Goal: Task Accomplishment & Management: Manage account settings

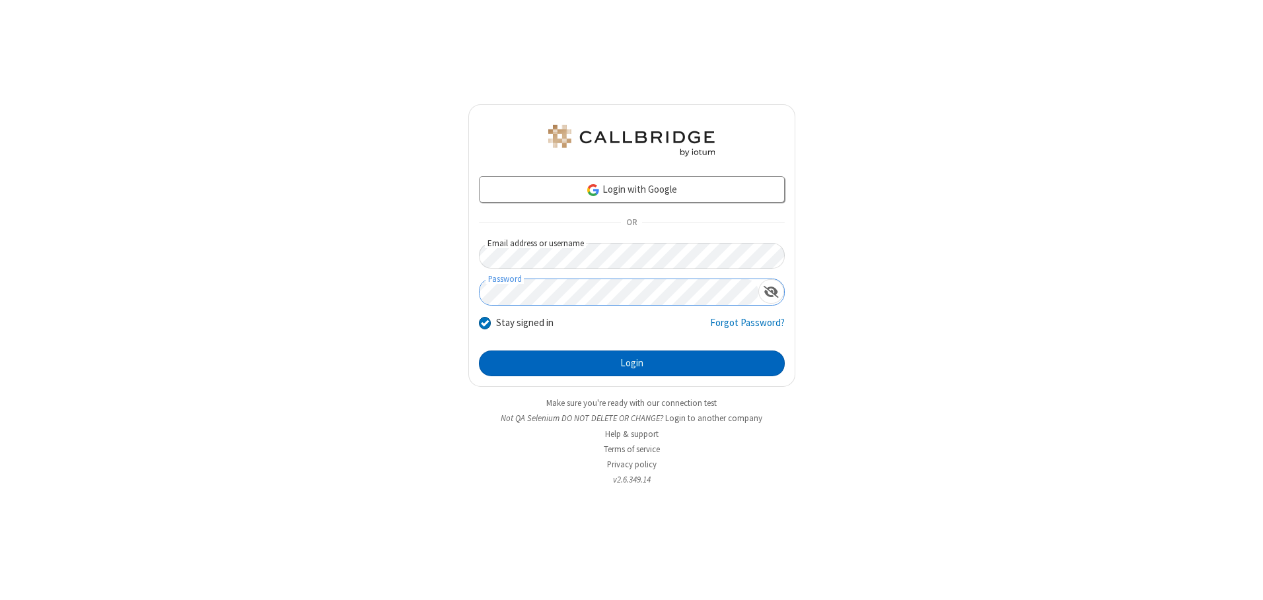
click at [631, 363] on button "Login" at bounding box center [632, 364] width 306 height 26
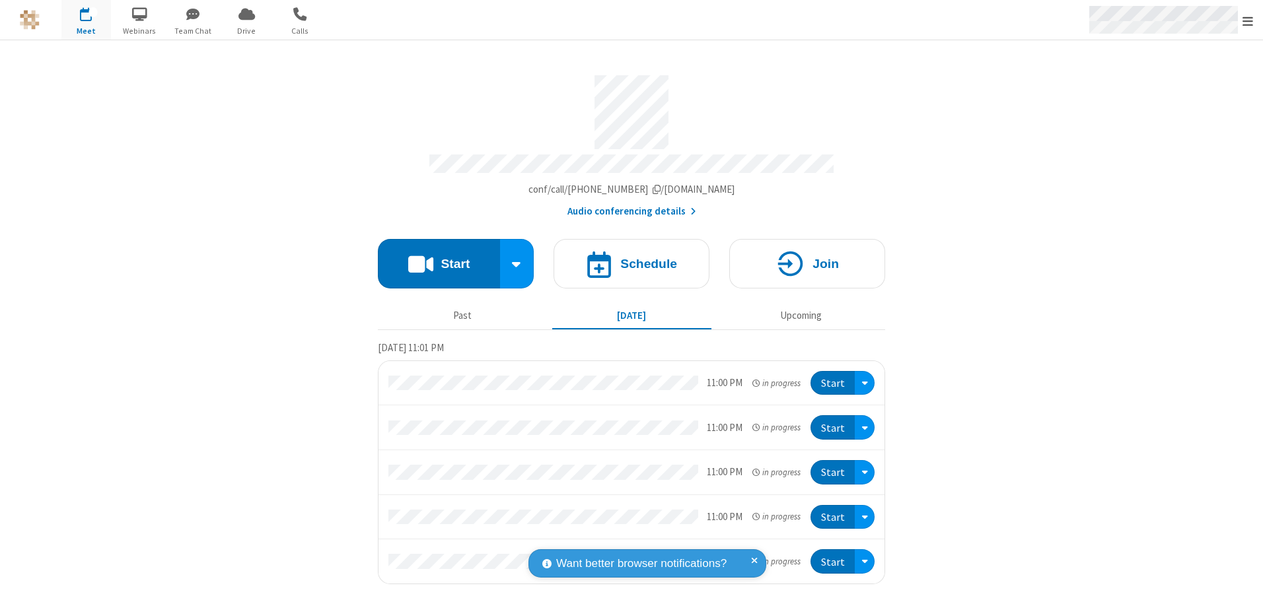
click at [1248, 20] on span "Open menu" at bounding box center [1248, 21] width 11 height 13
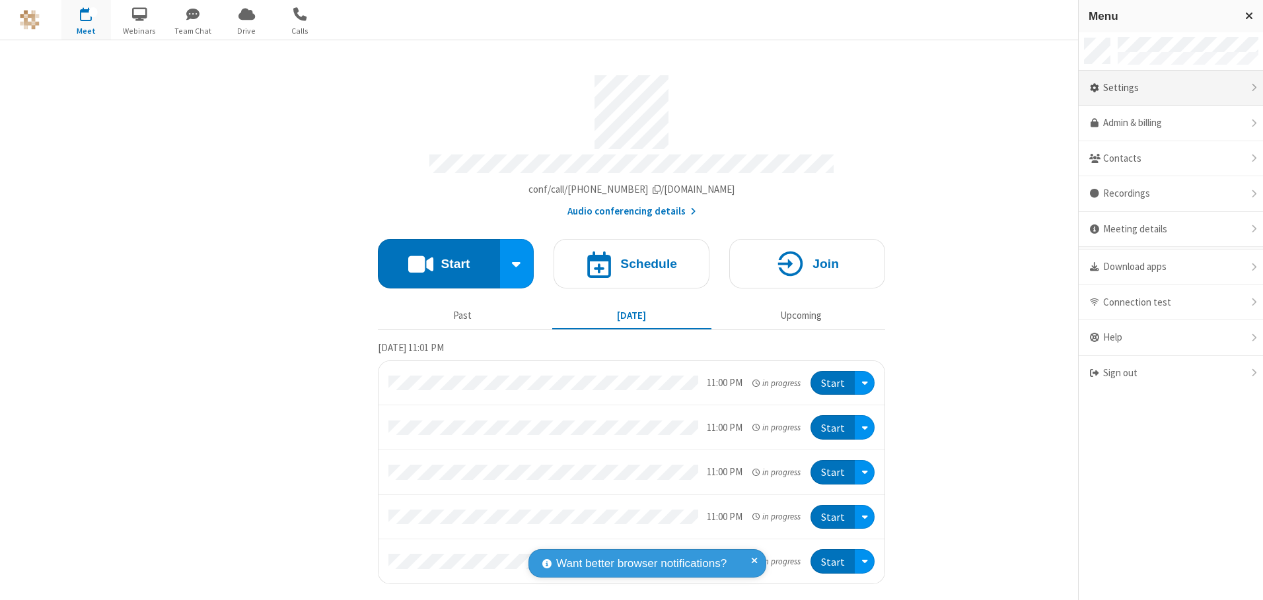
click at [1171, 88] on div "Settings" at bounding box center [1171, 89] width 184 height 36
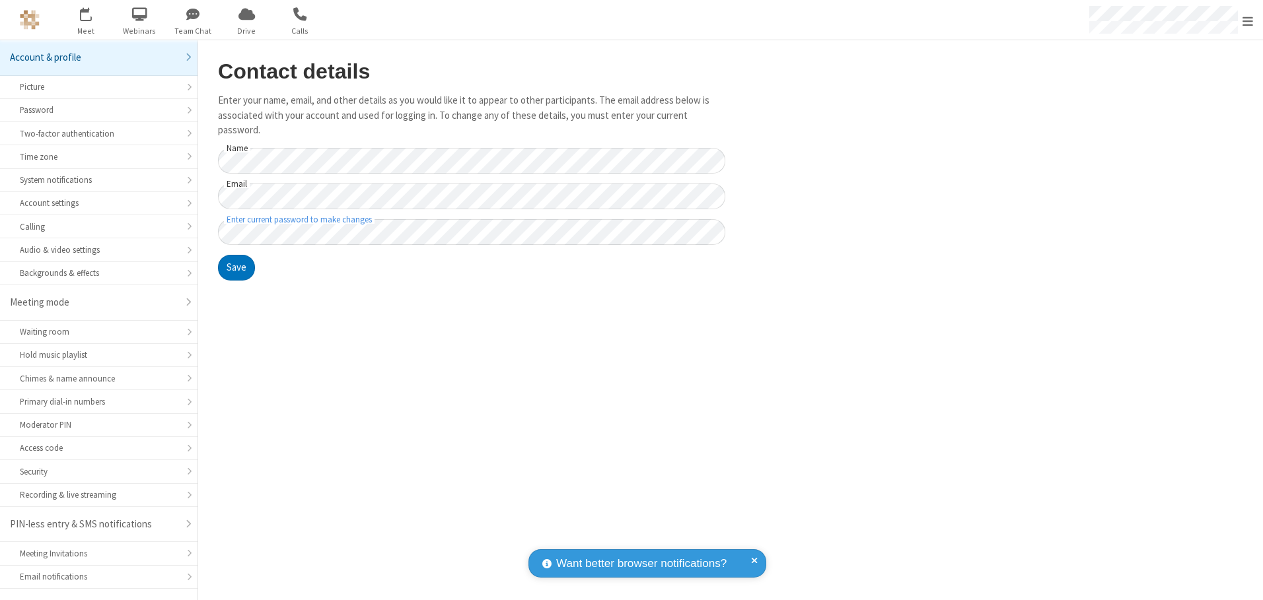
scroll to position [23, 0]
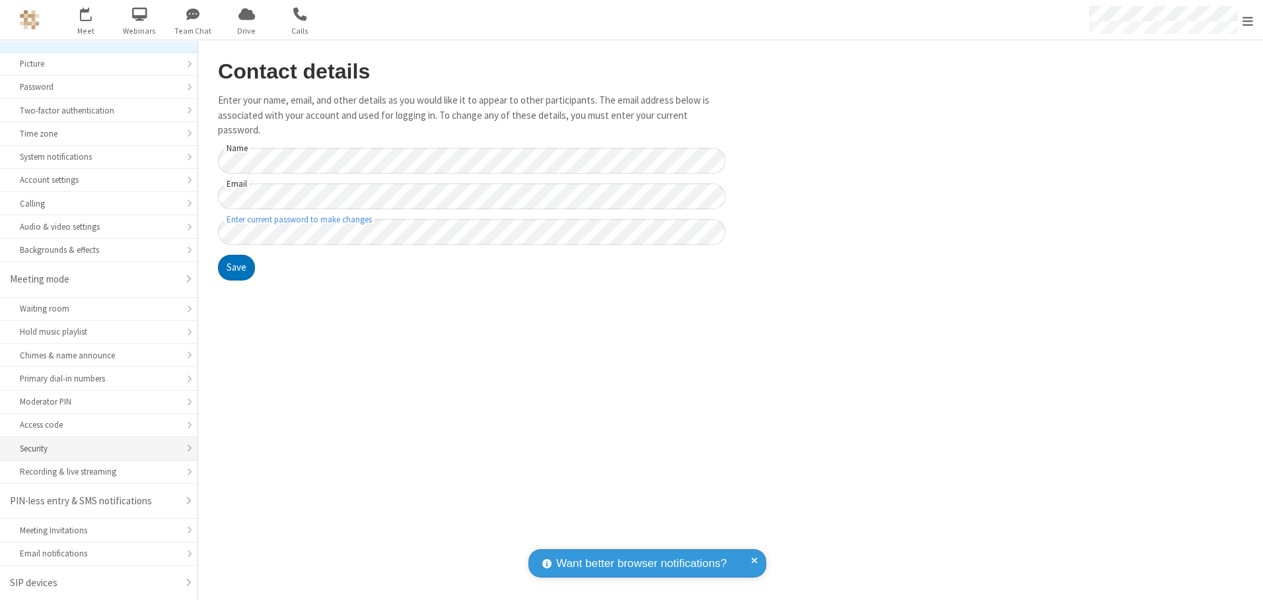
click at [94, 449] on div "Security" at bounding box center [99, 449] width 158 height 13
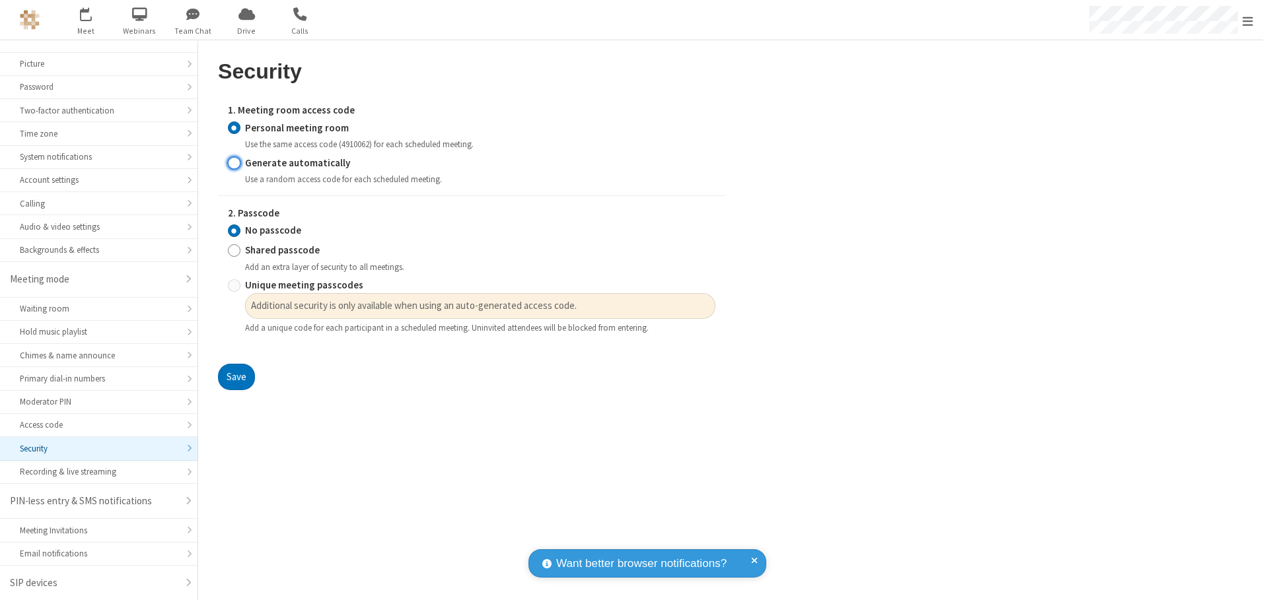
click at [234, 162] on input "Generate automatically" at bounding box center [234, 163] width 13 height 14
radio input "true"
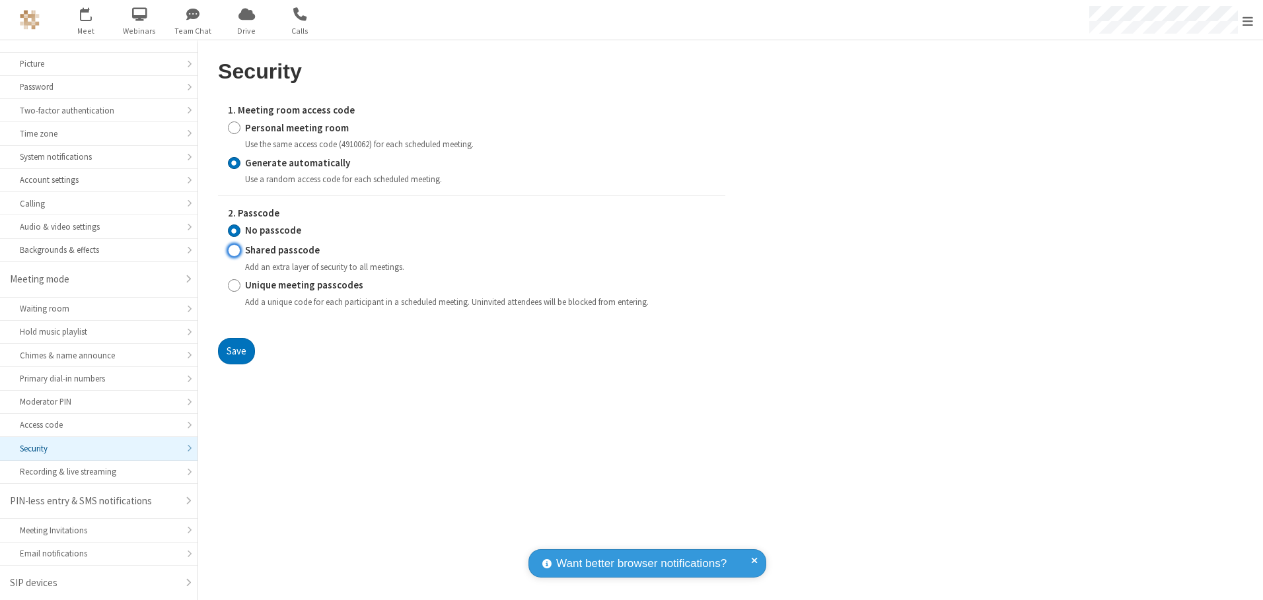
click at [234, 250] on input "Shared passcode" at bounding box center [234, 251] width 13 height 14
radio input "true"
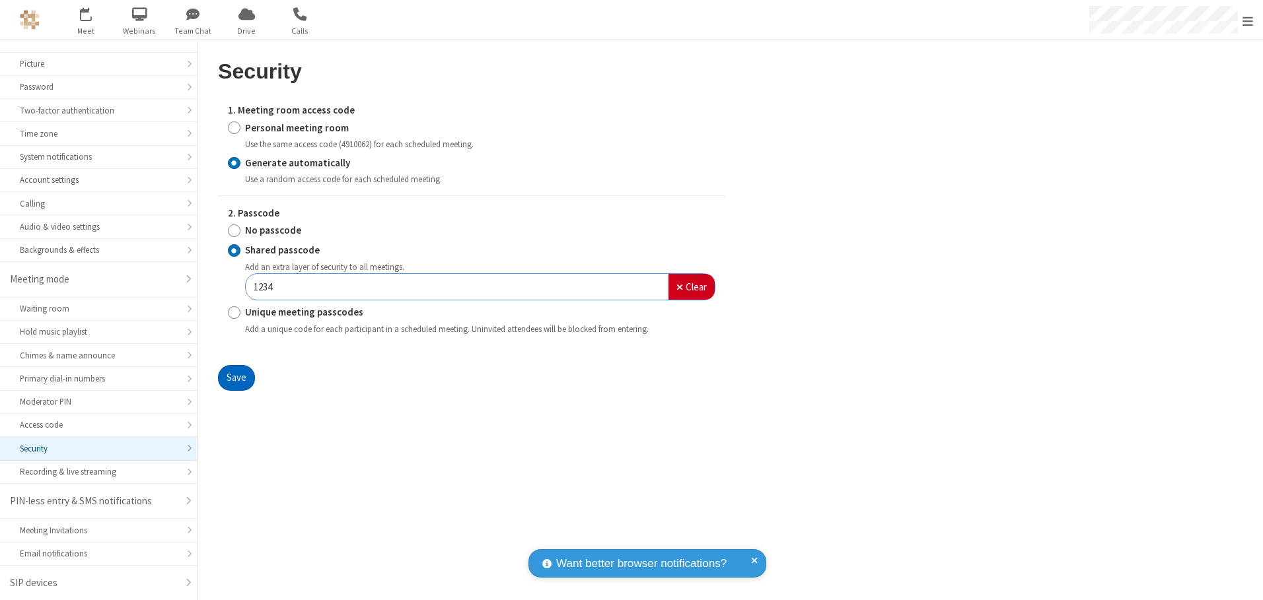
type input "1234"
click at [236, 378] on button "Save" at bounding box center [236, 378] width 37 height 26
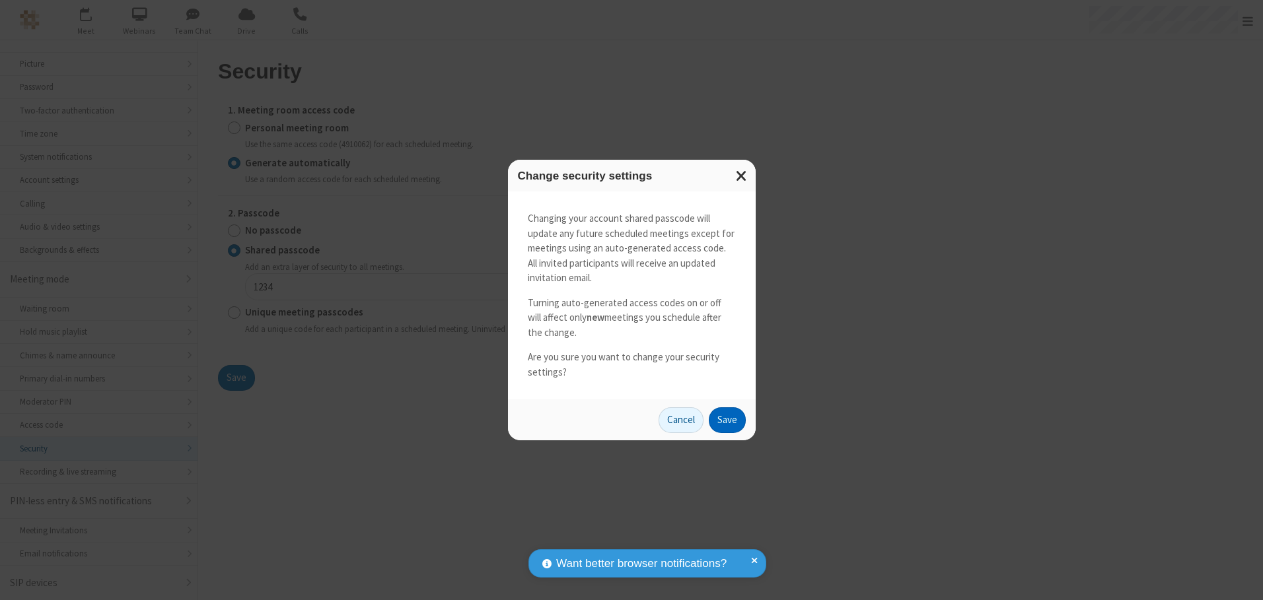
click at [727, 420] on button "Save" at bounding box center [727, 421] width 37 height 26
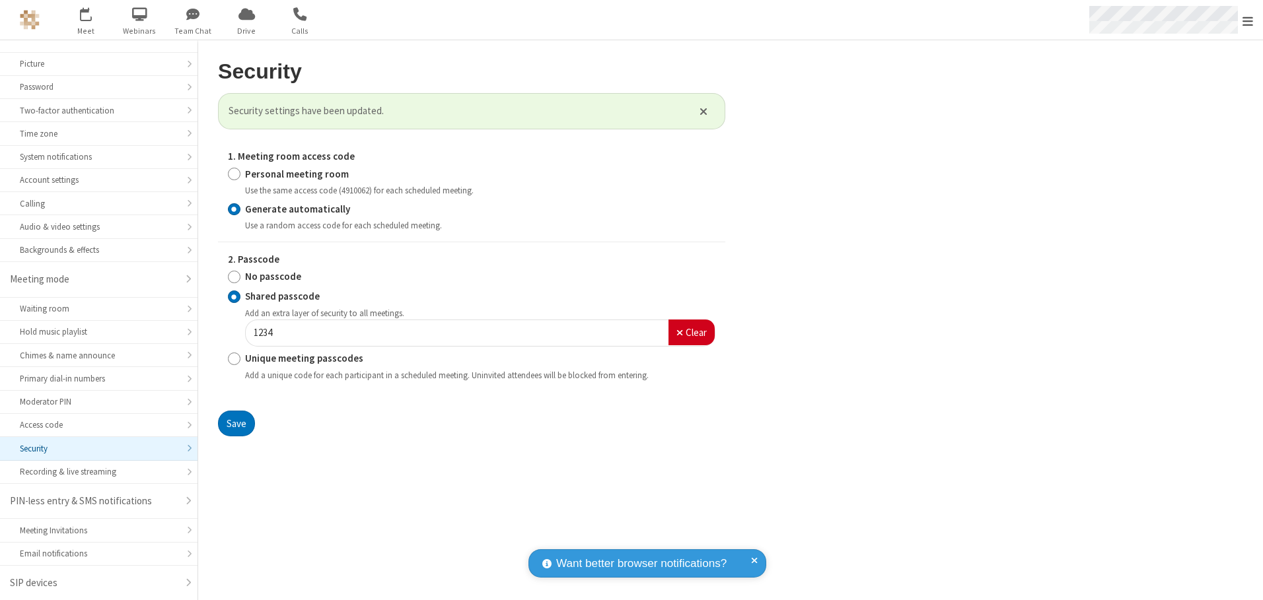
click at [1248, 20] on span "Open menu" at bounding box center [1248, 21] width 11 height 13
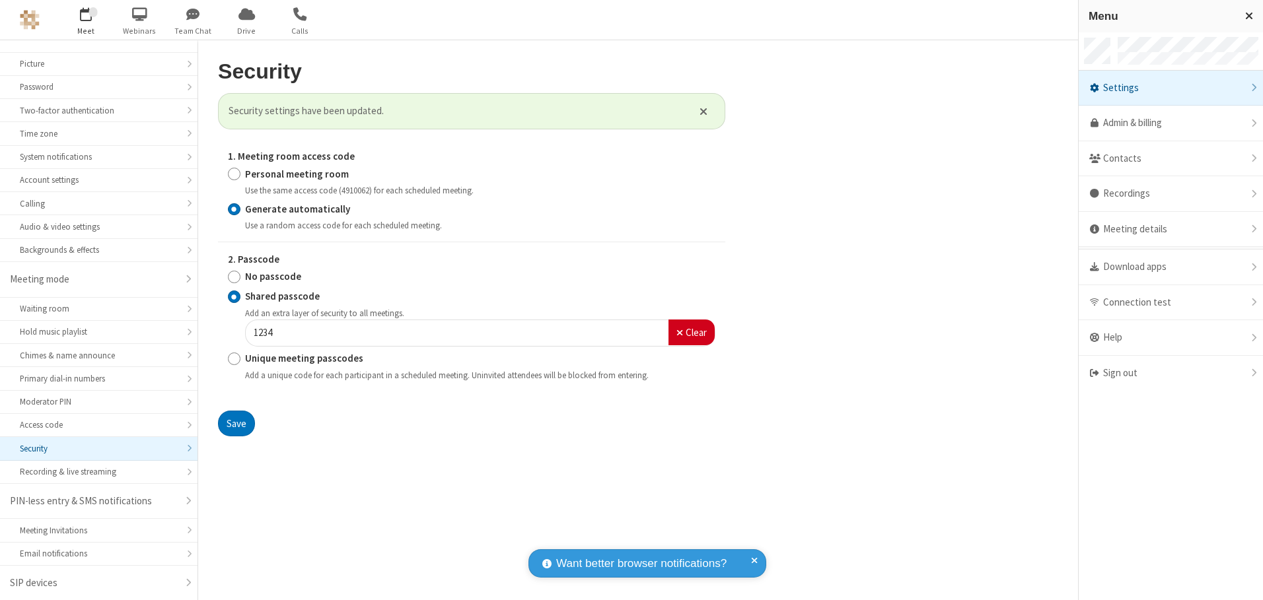
click at [86, 20] on span "button" at bounding box center [86, 14] width 50 height 22
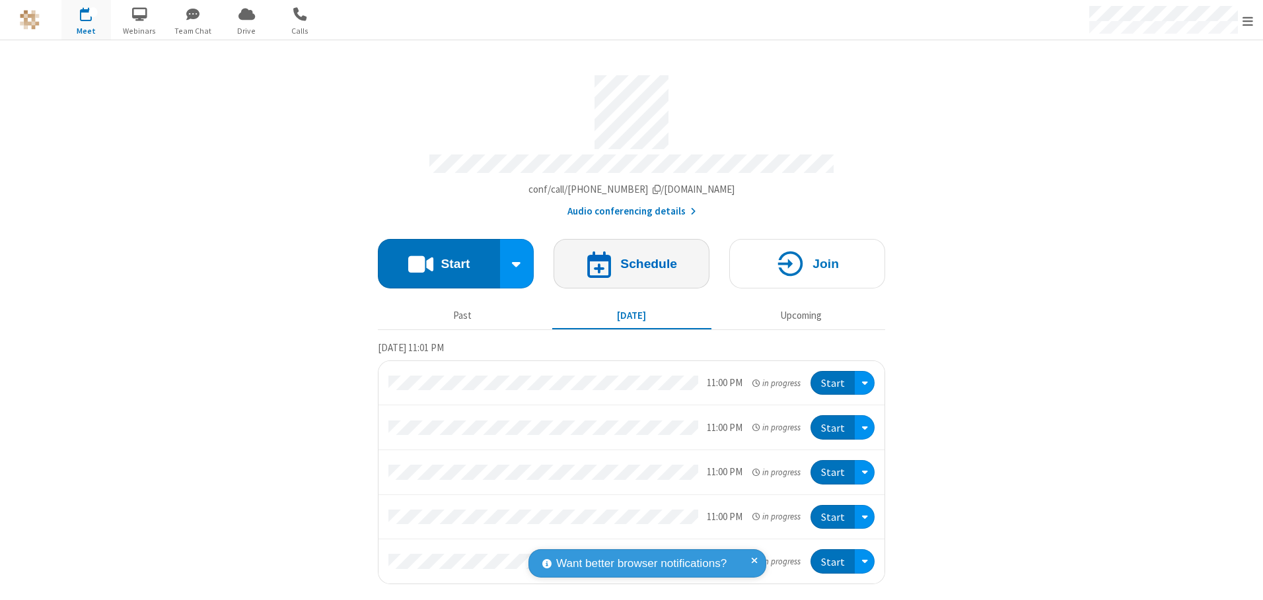
click at [631, 259] on h4 "Schedule" at bounding box center [648, 264] width 57 height 13
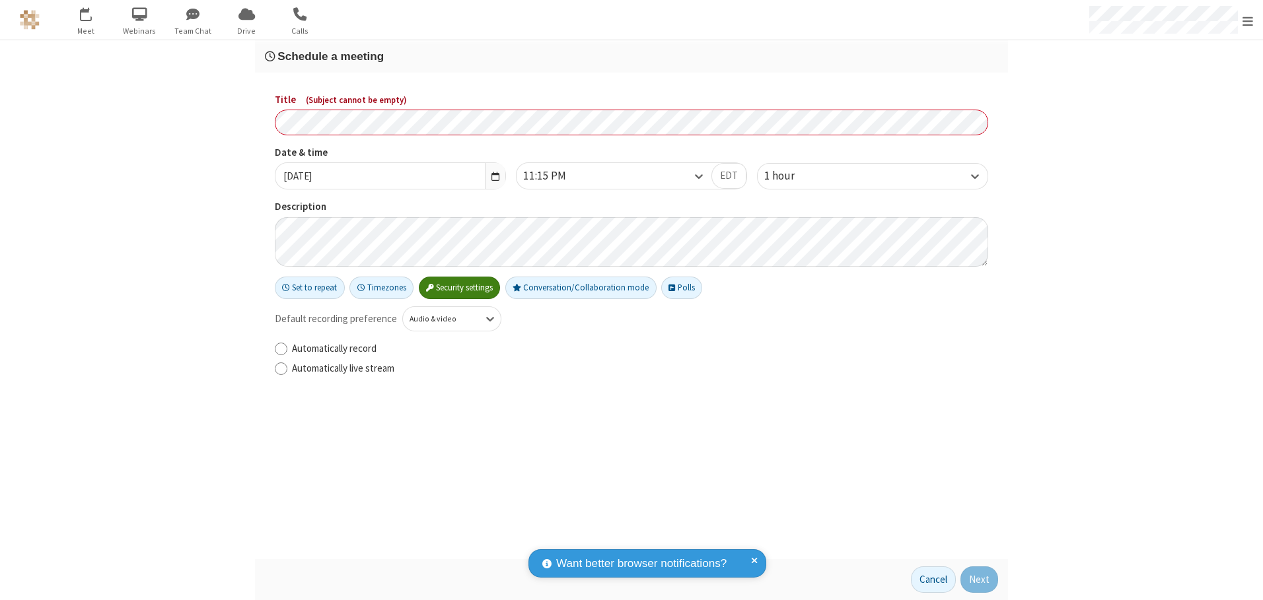
click at [631, 56] on h3 "Schedule a meeting" at bounding box center [631, 56] width 733 height 13
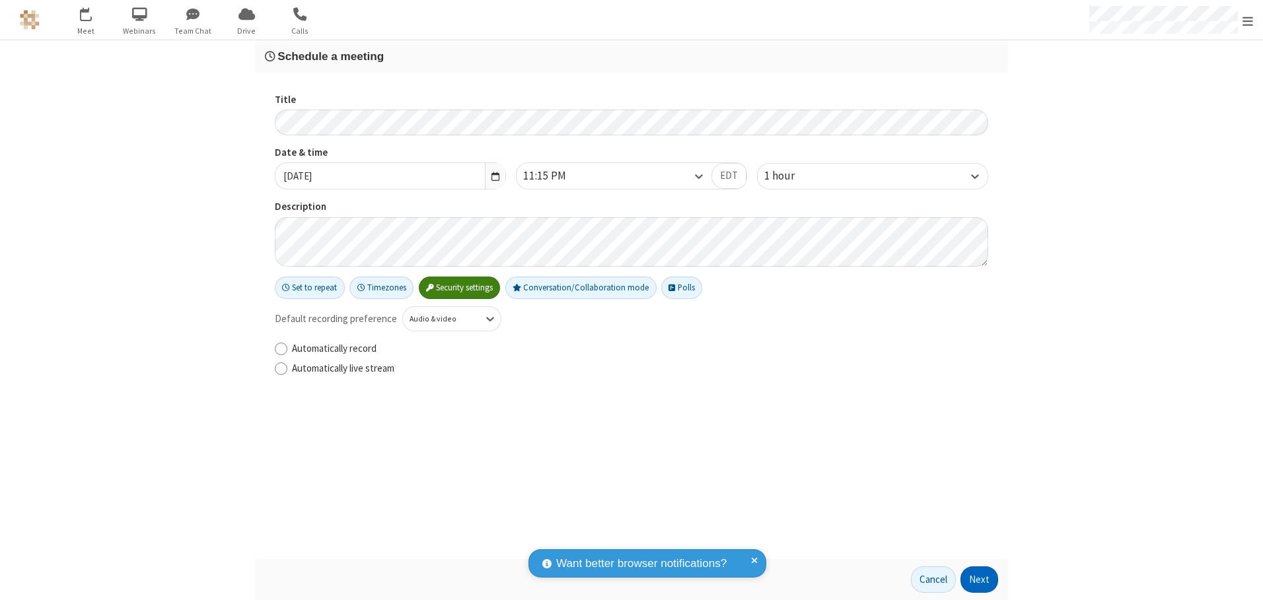
click at [980, 580] on button "Next" at bounding box center [979, 580] width 38 height 26
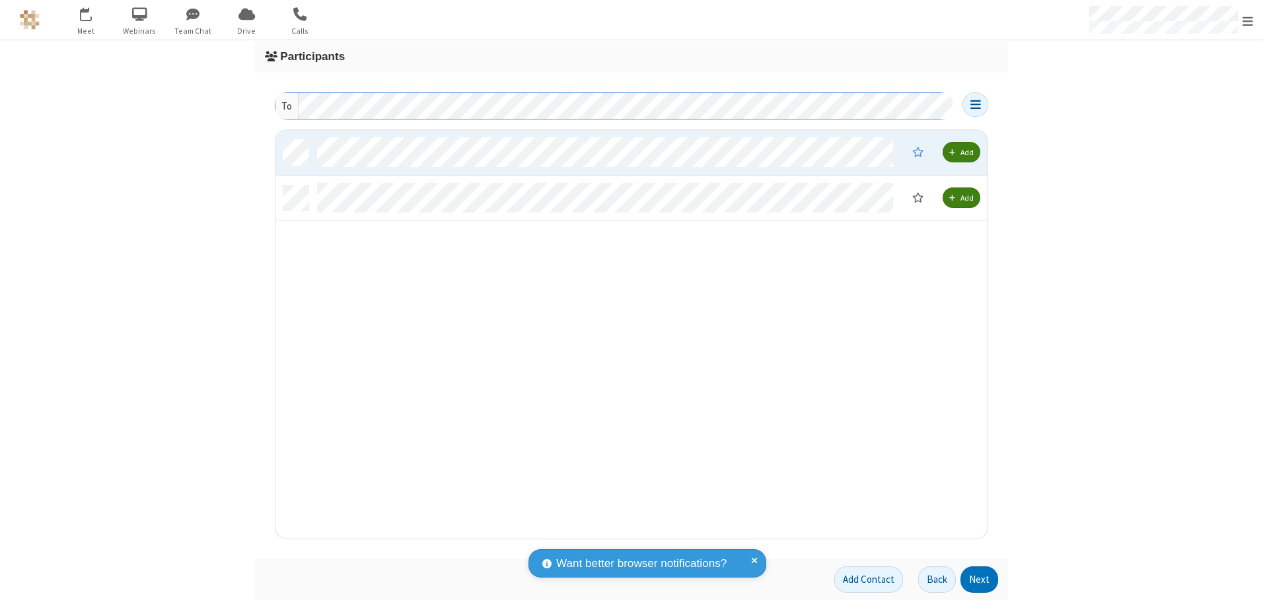
scroll to position [399, 702]
click at [980, 580] on button "Next" at bounding box center [979, 580] width 38 height 26
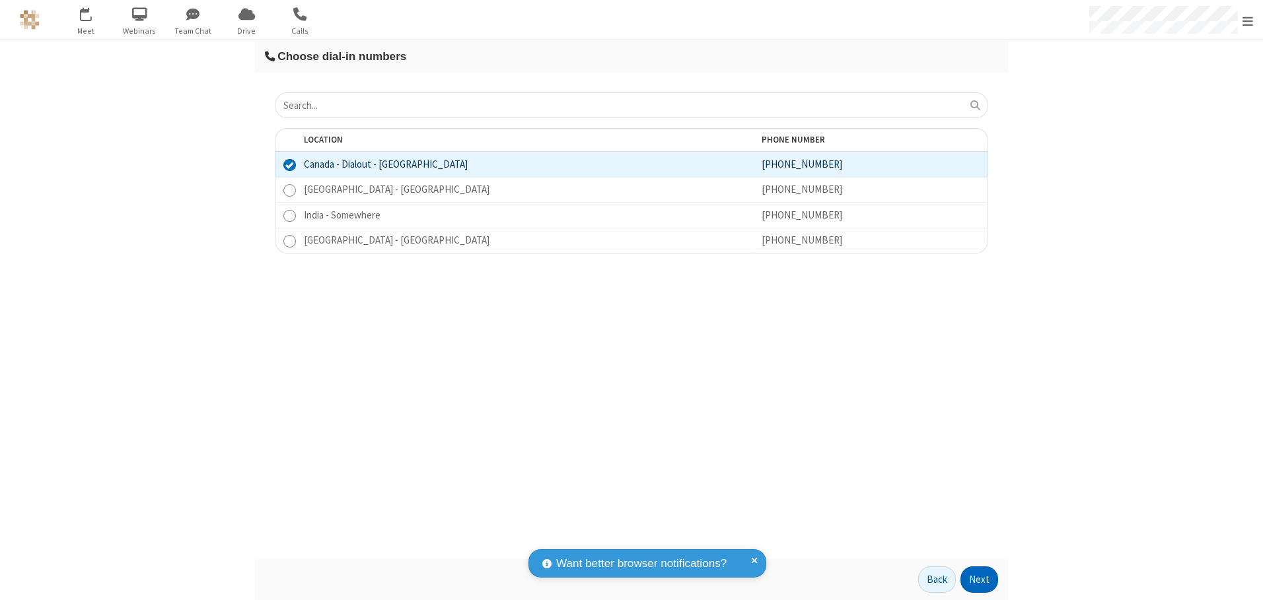
click at [980, 580] on button "Next" at bounding box center [979, 580] width 38 height 26
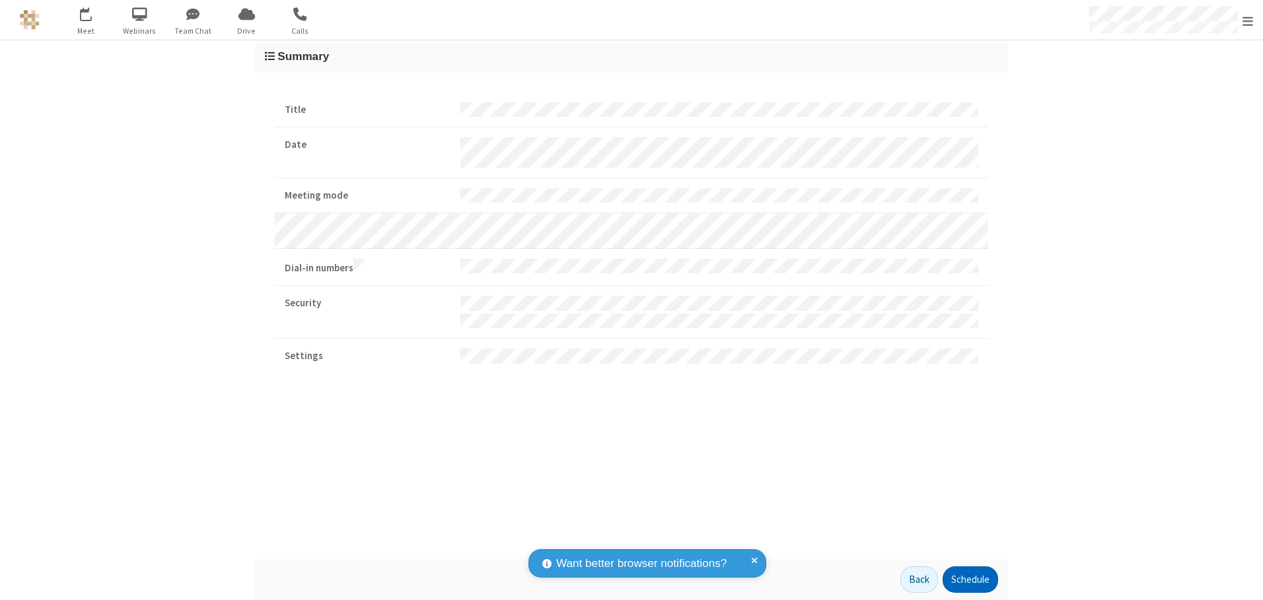
click at [970, 580] on button "Schedule" at bounding box center [970, 580] width 55 height 26
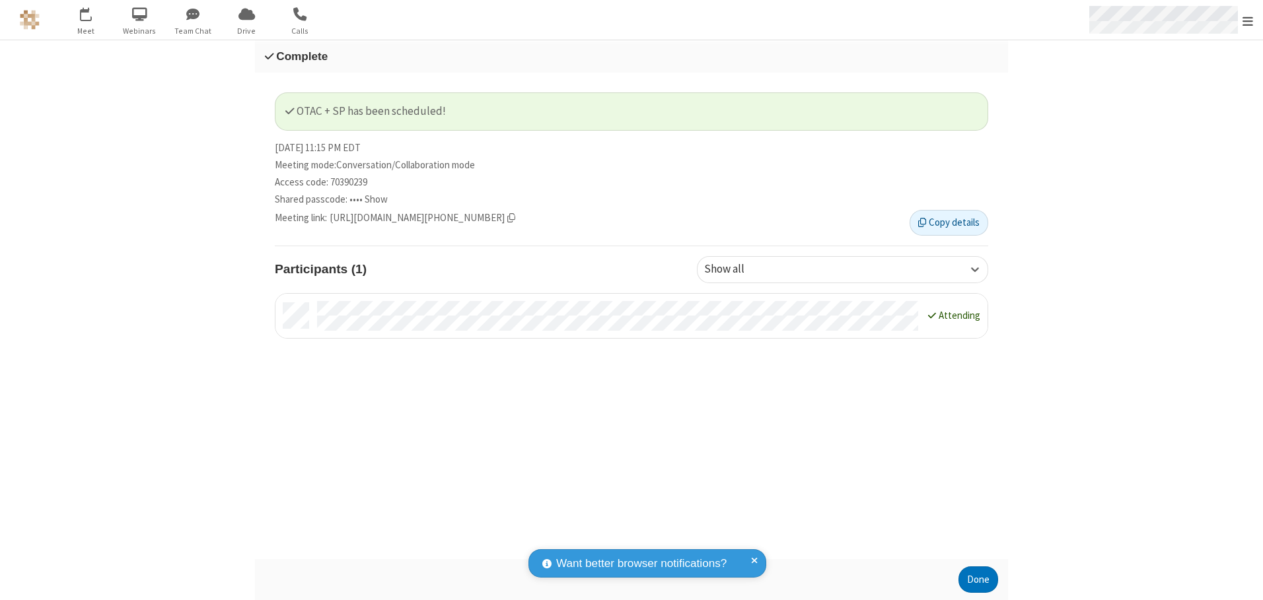
click at [1248, 20] on span "Open menu" at bounding box center [1248, 21] width 11 height 13
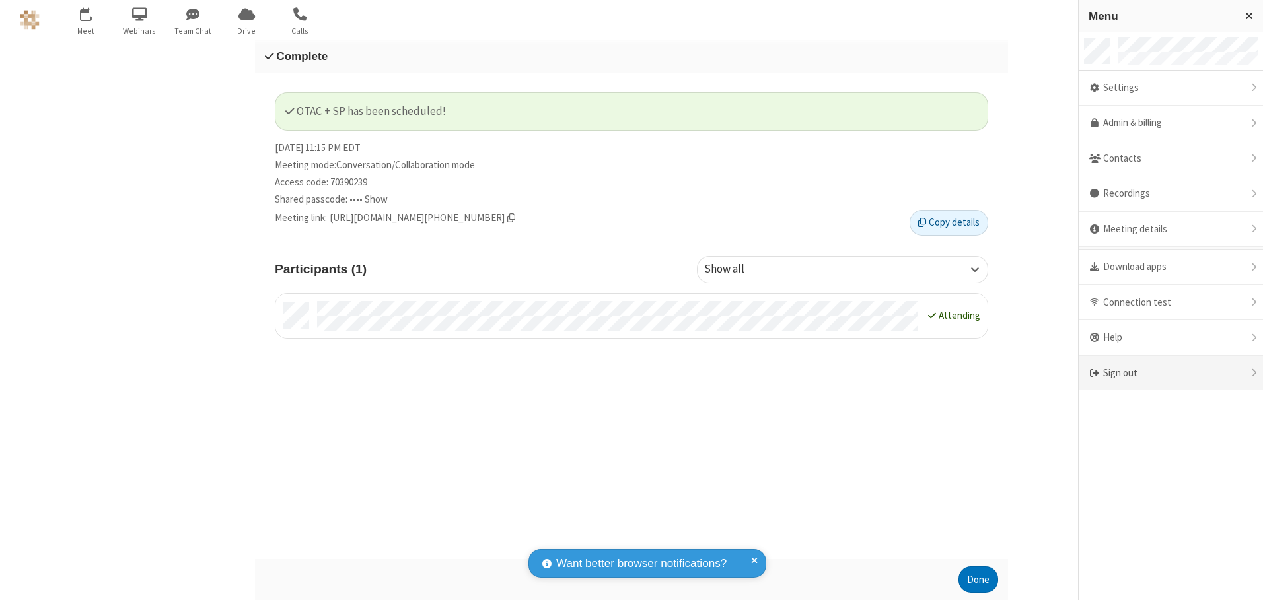
click at [1171, 373] on div "Sign out" at bounding box center [1171, 373] width 184 height 35
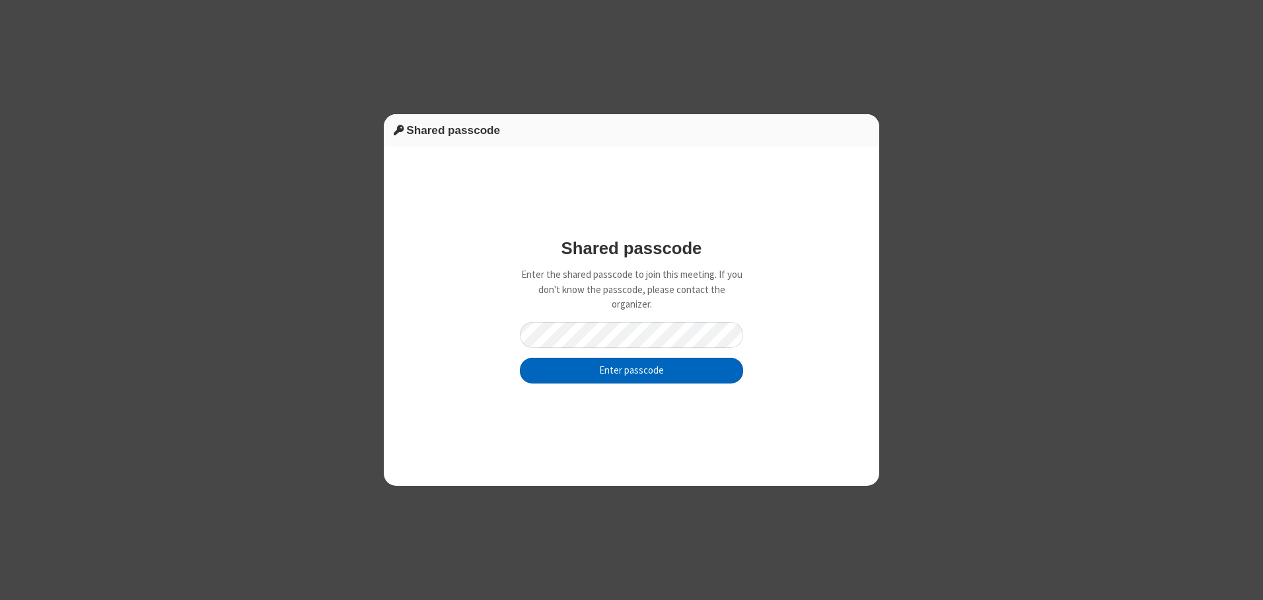
click at [631, 371] on button "Enter passcode" at bounding box center [631, 371] width 223 height 26
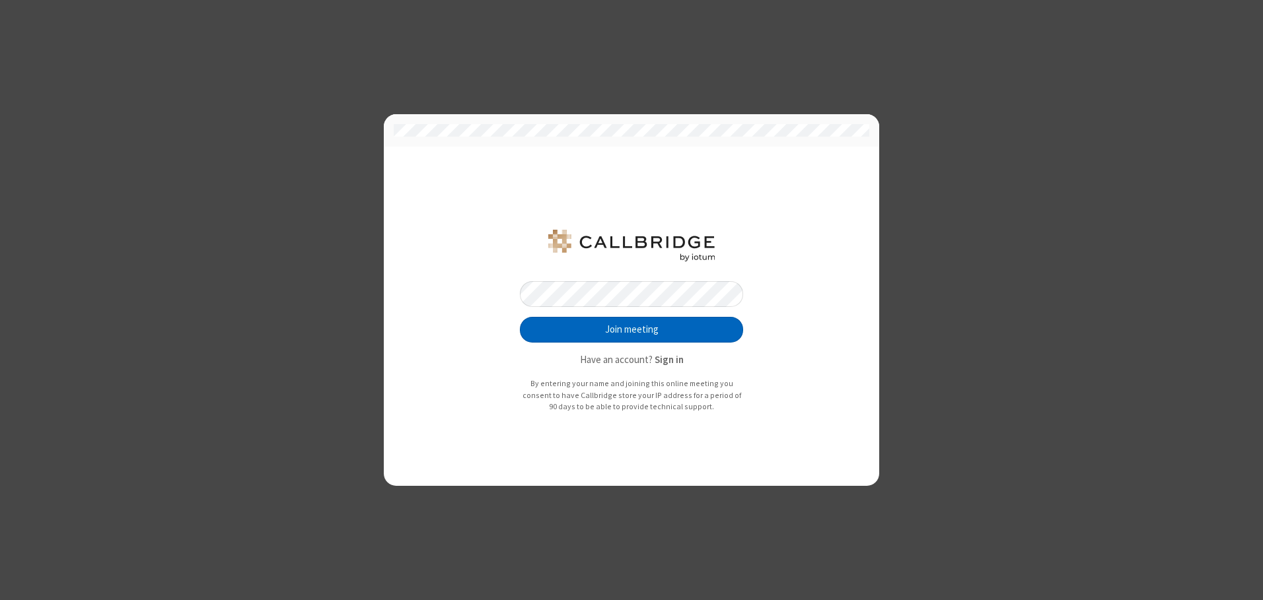
click at [631, 330] on button "Join meeting" at bounding box center [631, 330] width 223 height 26
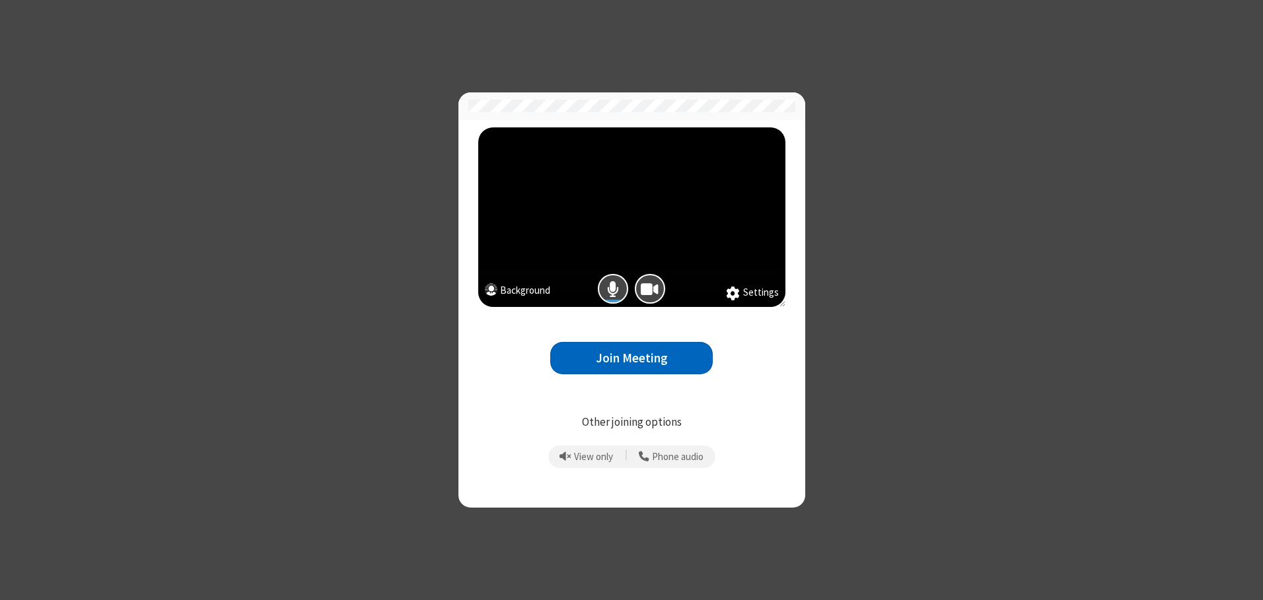
click at [631, 358] on button "Join Meeting" at bounding box center [631, 358] width 162 height 32
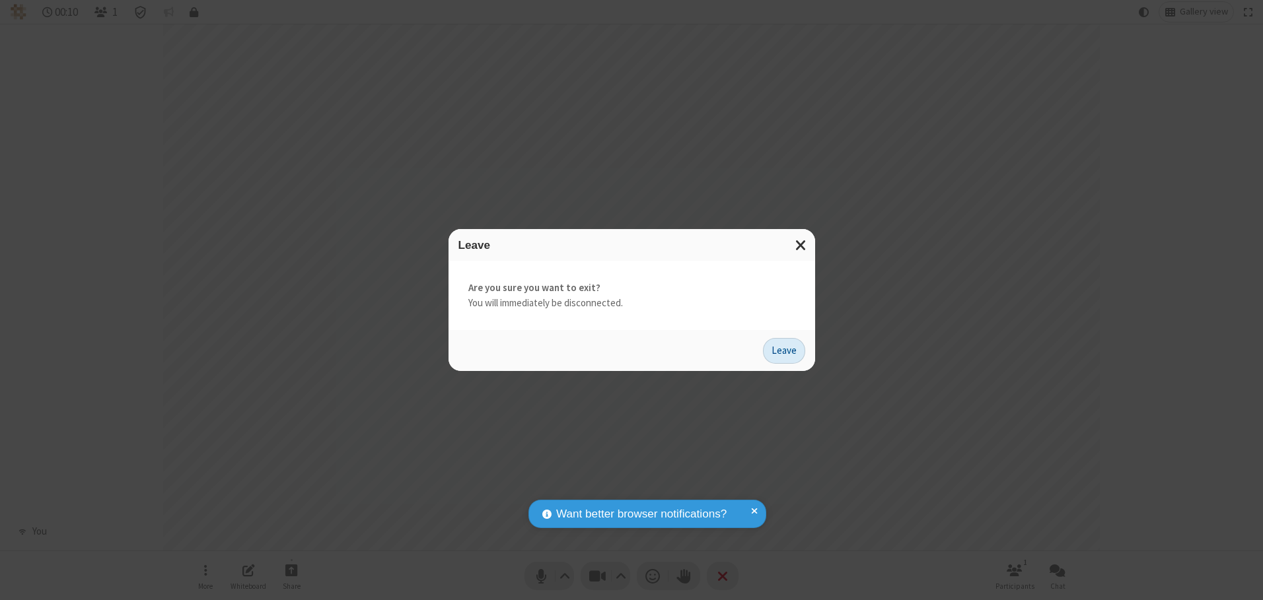
click at [784, 351] on button "Leave" at bounding box center [784, 351] width 42 height 26
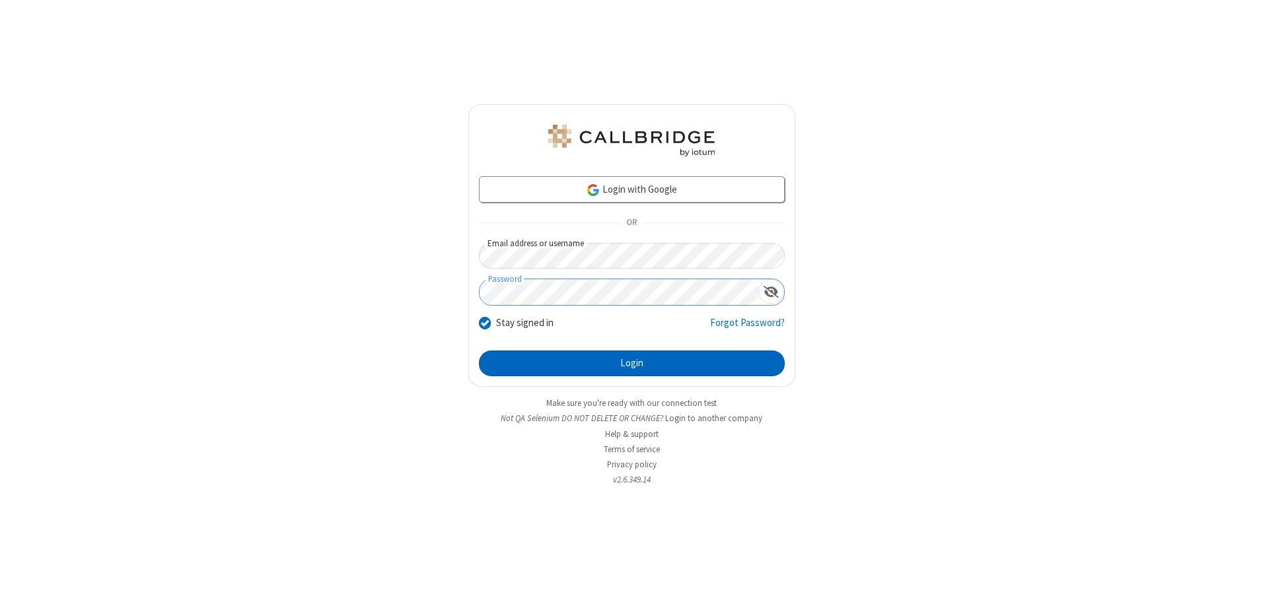
click at [631, 363] on button "Login" at bounding box center [632, 364] width 306 height 26
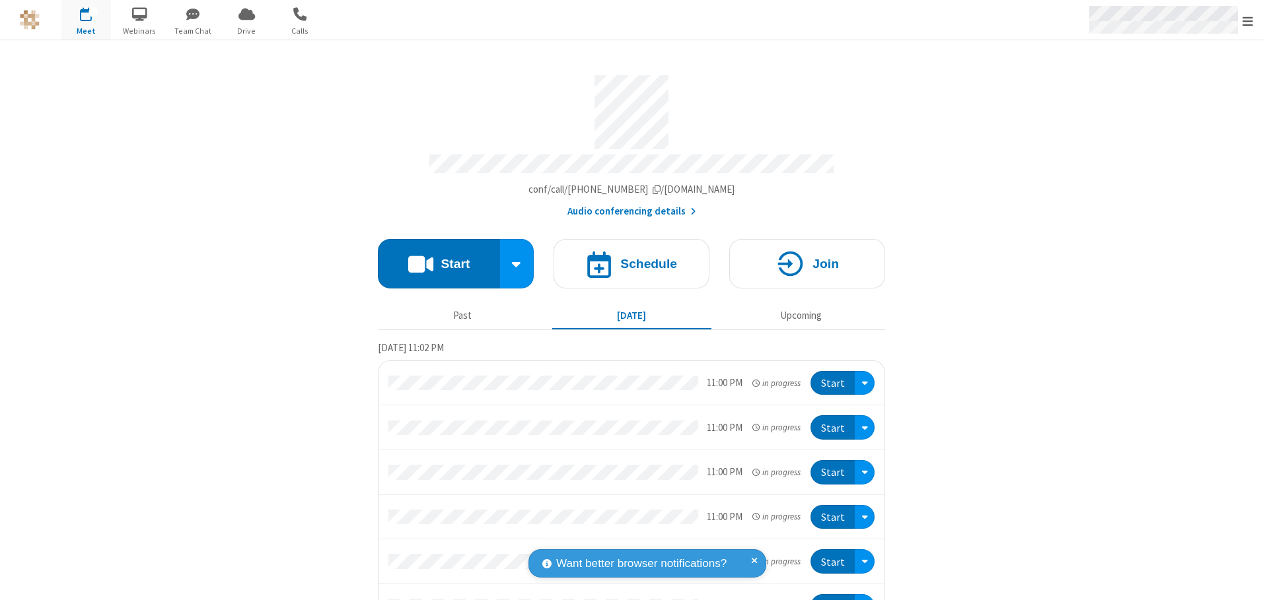
click at [1248, 20] on span "Open menu" at bounding box center [1248, 21] width 11 height 13
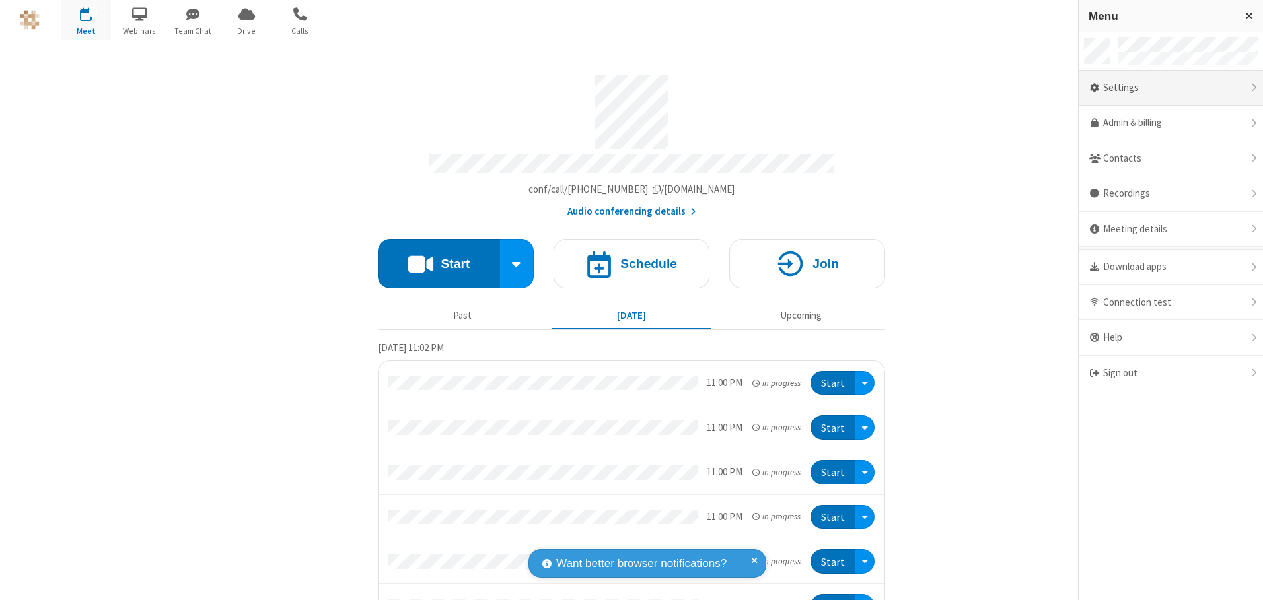
click at [1171, 88] on div "Settings" at bounding box center [1171, 89] width 184 height 36
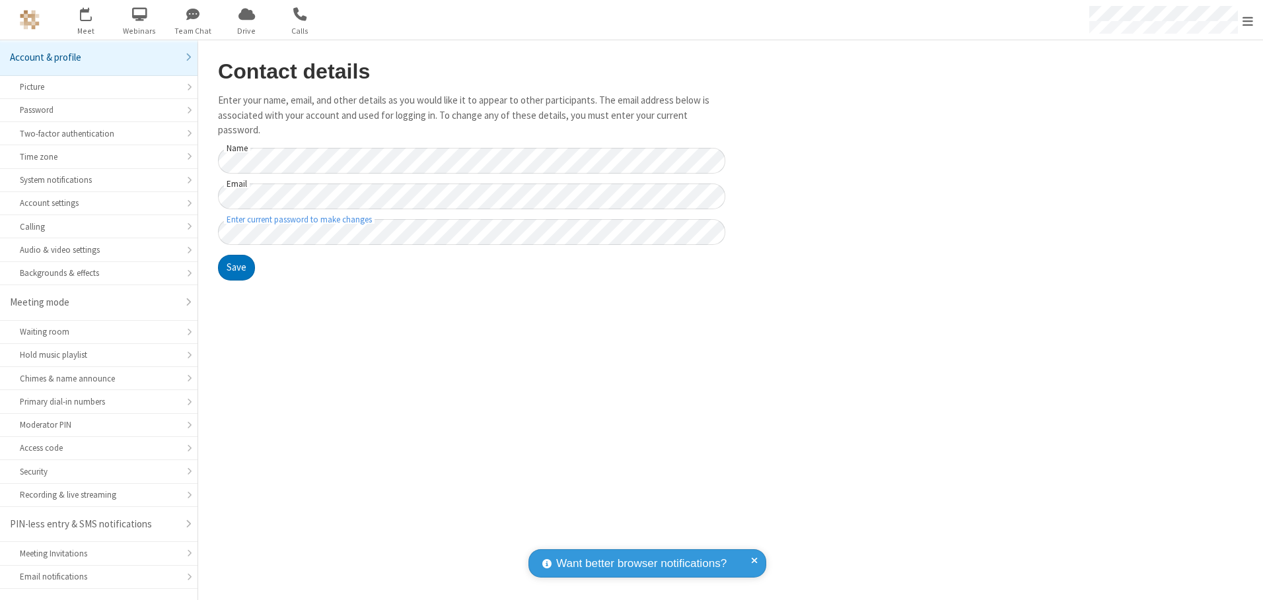
scroll to position [23, 0]
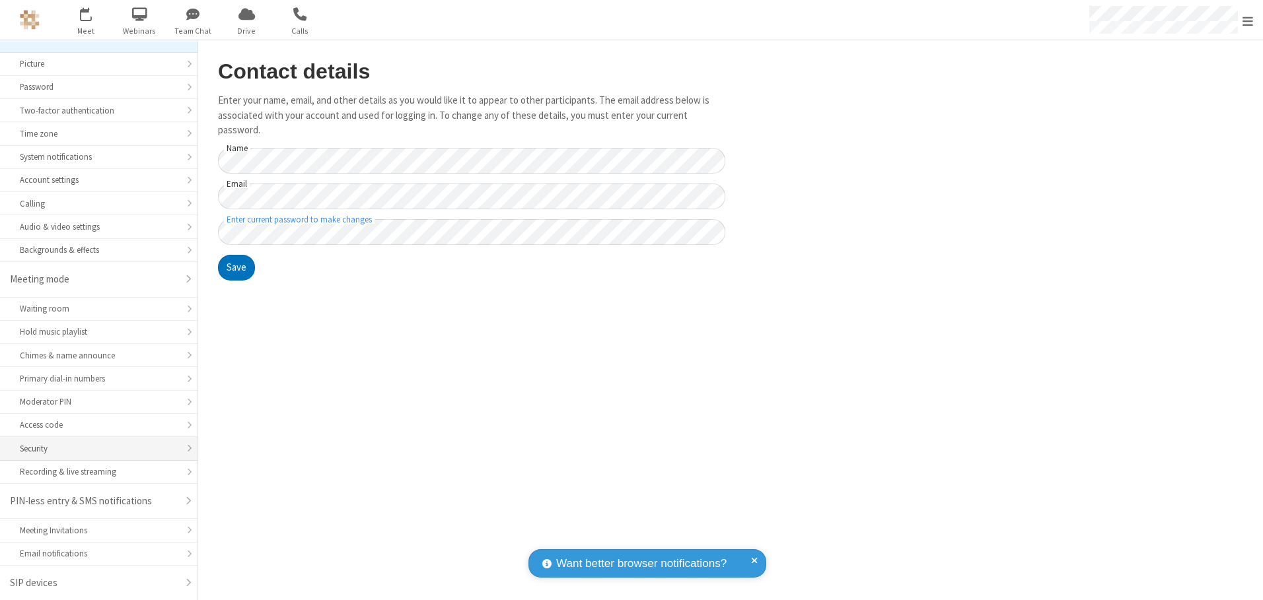
click at [94, 449] on div "Security" at bounding box center [99, 449] width 158 height 13
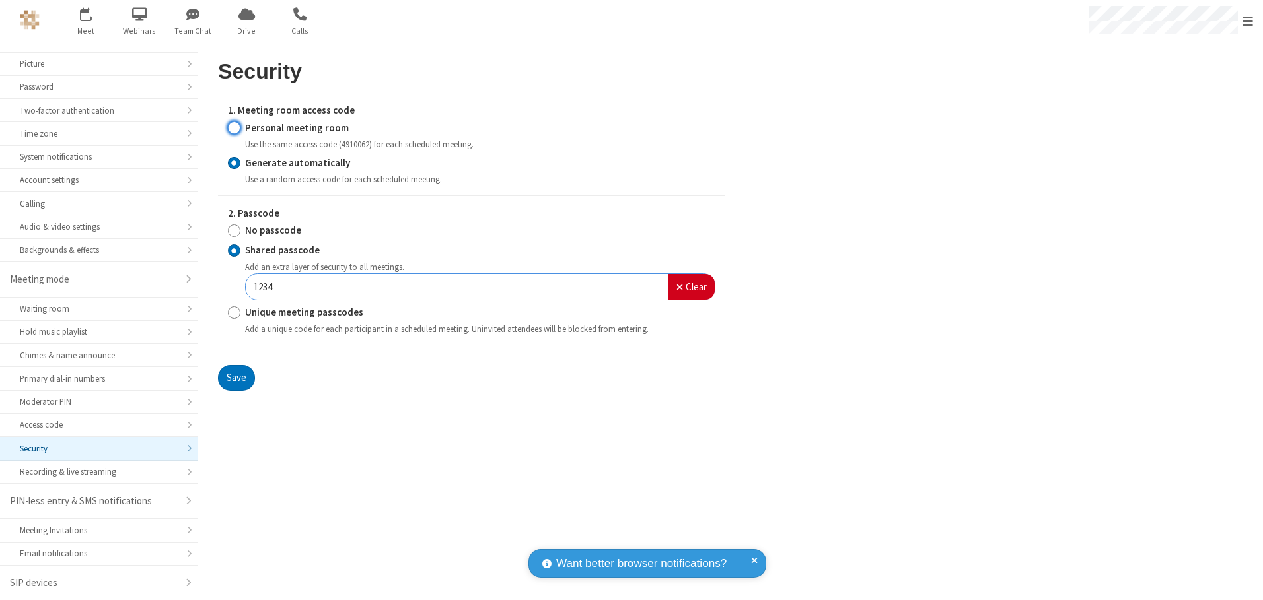
click at [234, 127] on input "Personal meeting room" at bounding box center [234, 128] width 13 height 14
radio input "true"
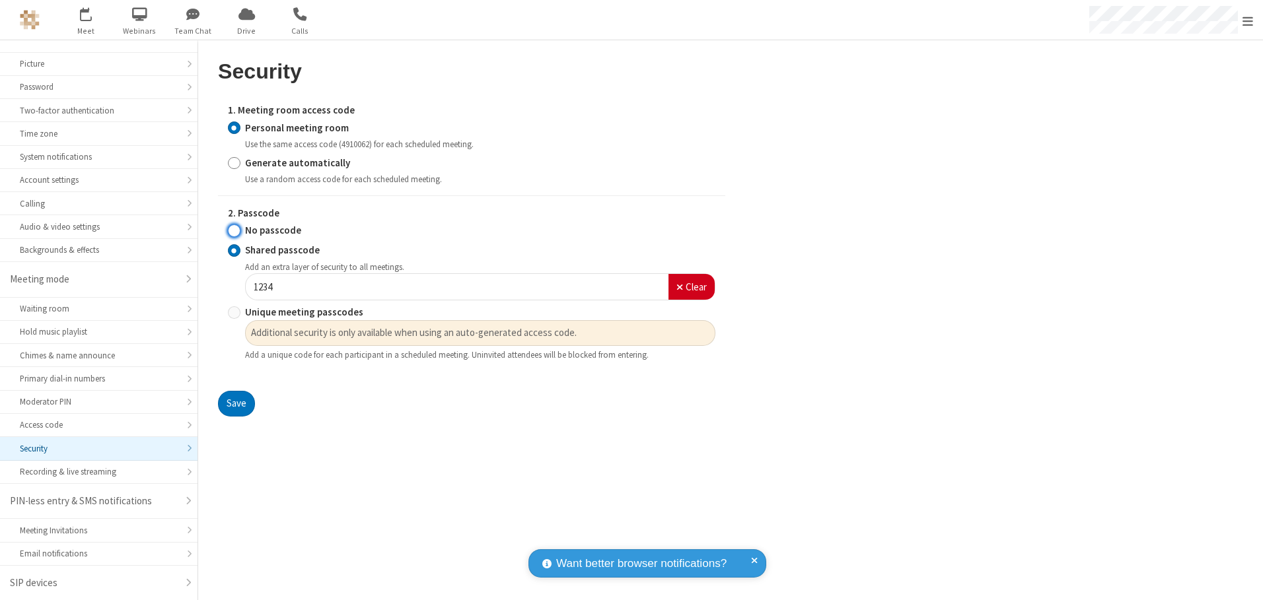
click at [234, 231] on input "No passcode" at bounding box center [234, 231] width 13 height 14
radio input "true"
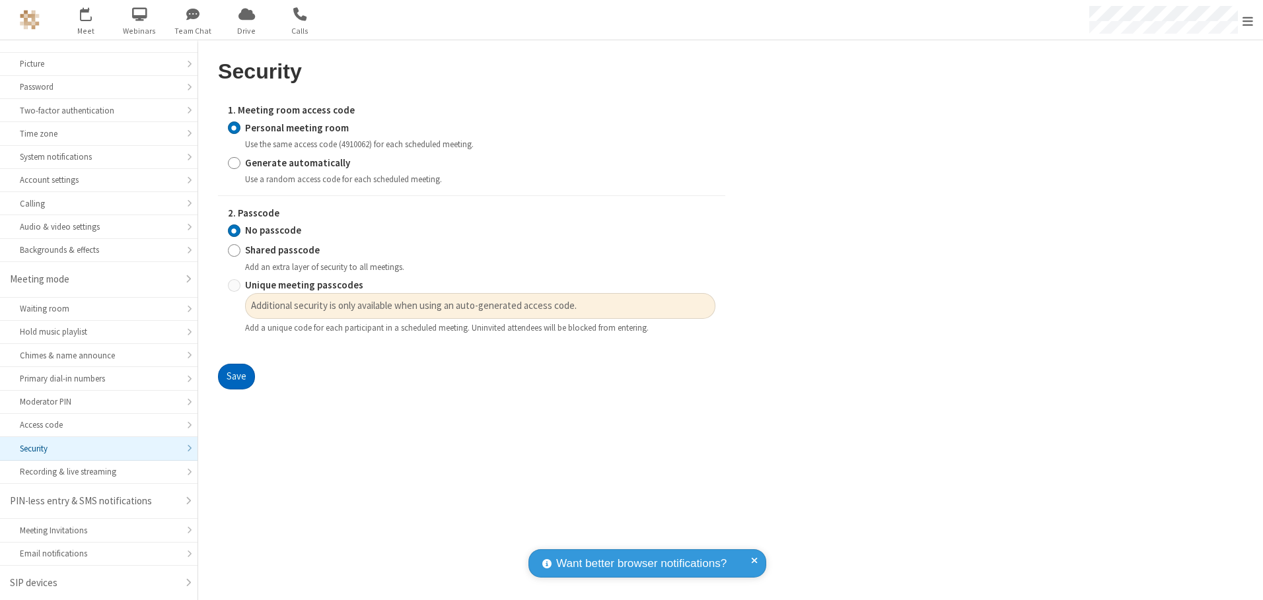
click at [236, 377] on button "Save" at bounding box center [236, 377] width 37 height 26
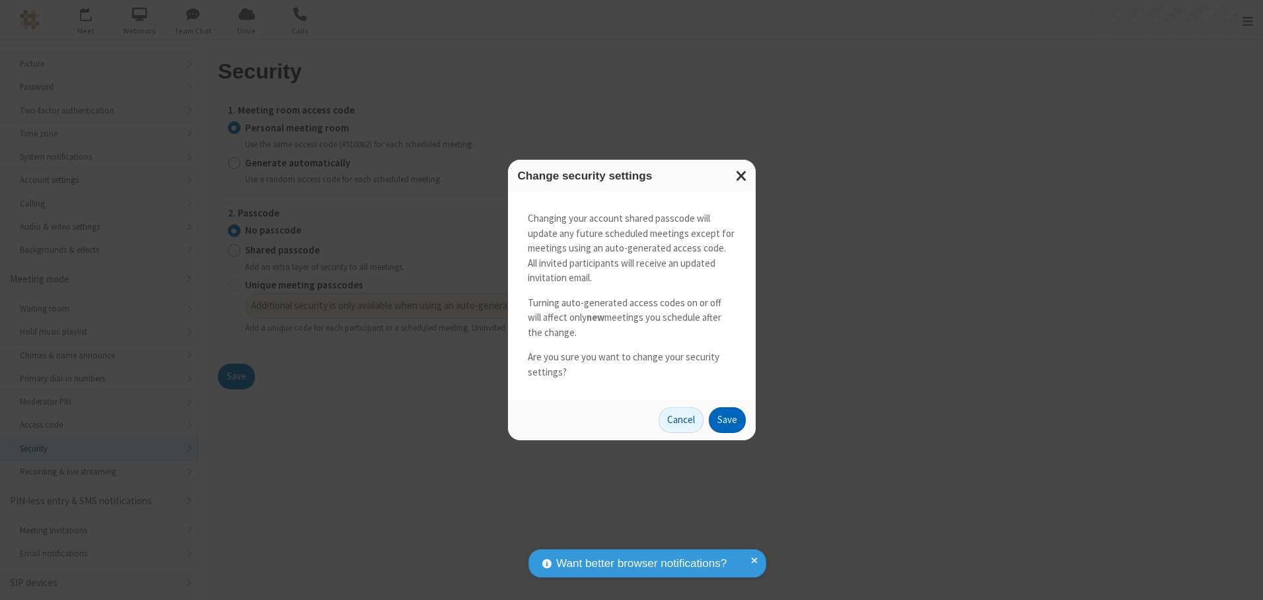
click at [727, 420] on button "Save" at bounding box center [727, 421] width 37 height 26
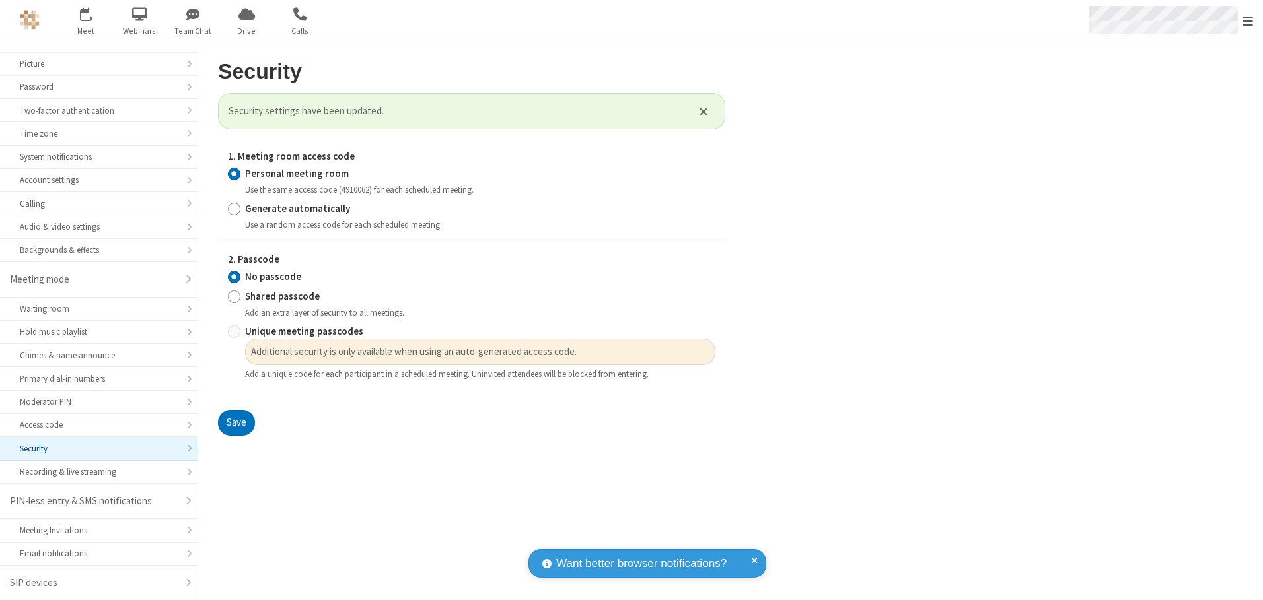
click at [1248, 20] on span "Open menu" at bounding box center [1248, 21] width 11 height 13
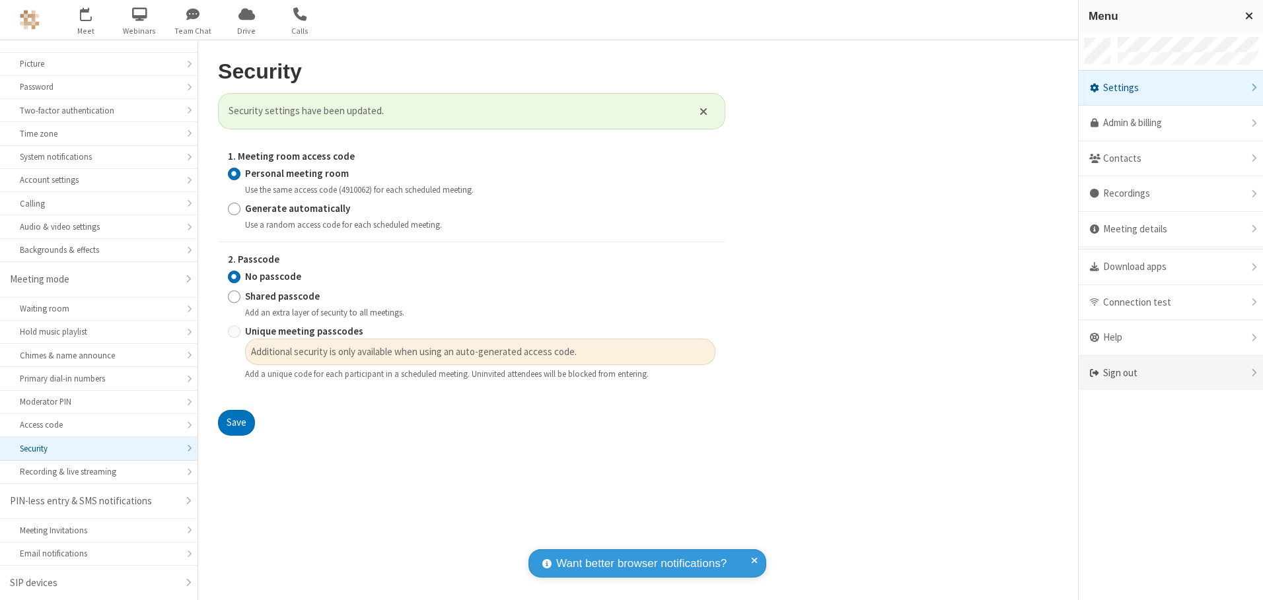
click at [1171, 373] on div "Sign out" at bounding box center [1171, 373] width 184 height 35
